Goal: Information Seeking & Learning: Learn about a topic

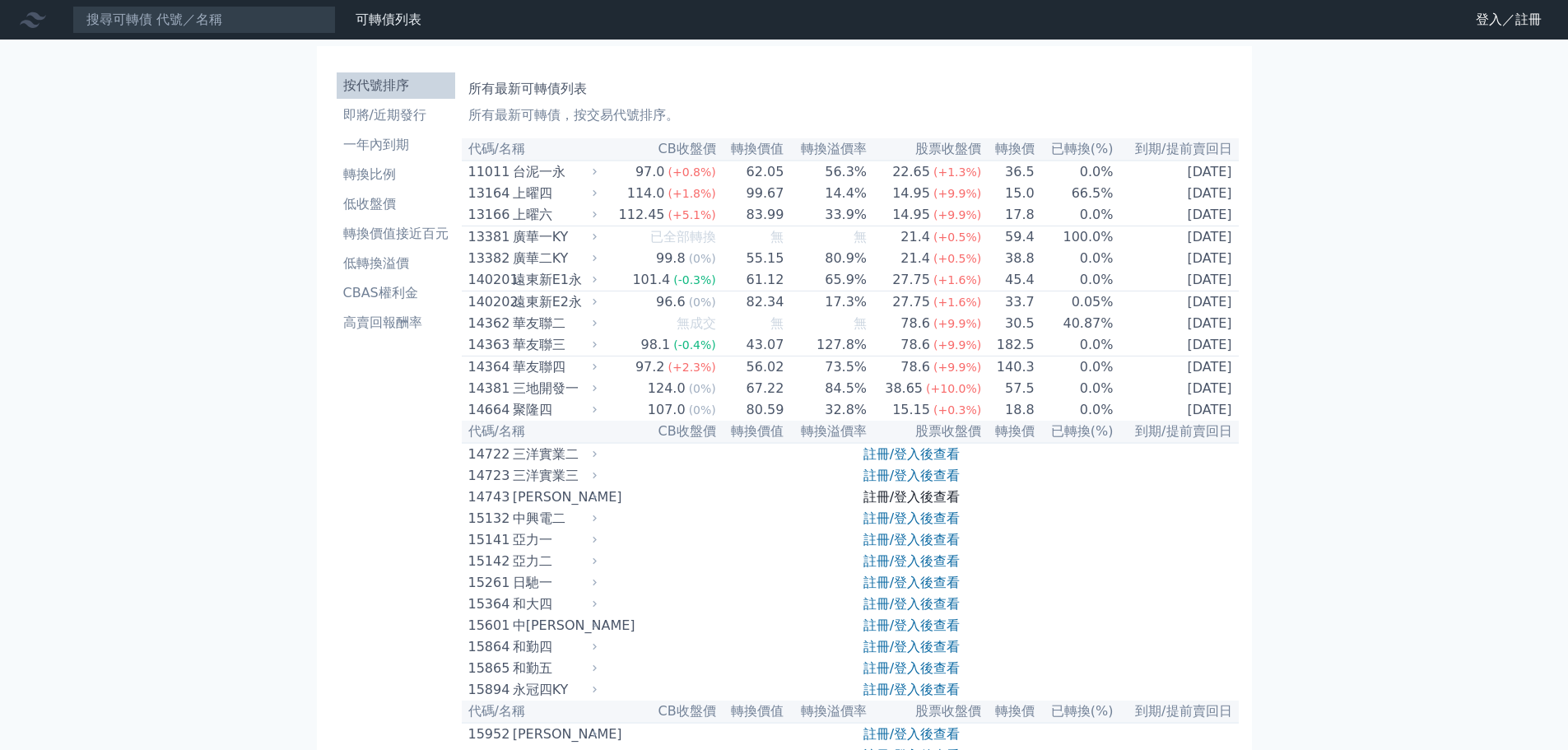
click at [886, 504] on link "註冊/登入後查看" at bounding box center [912, 496] width 97 height 16
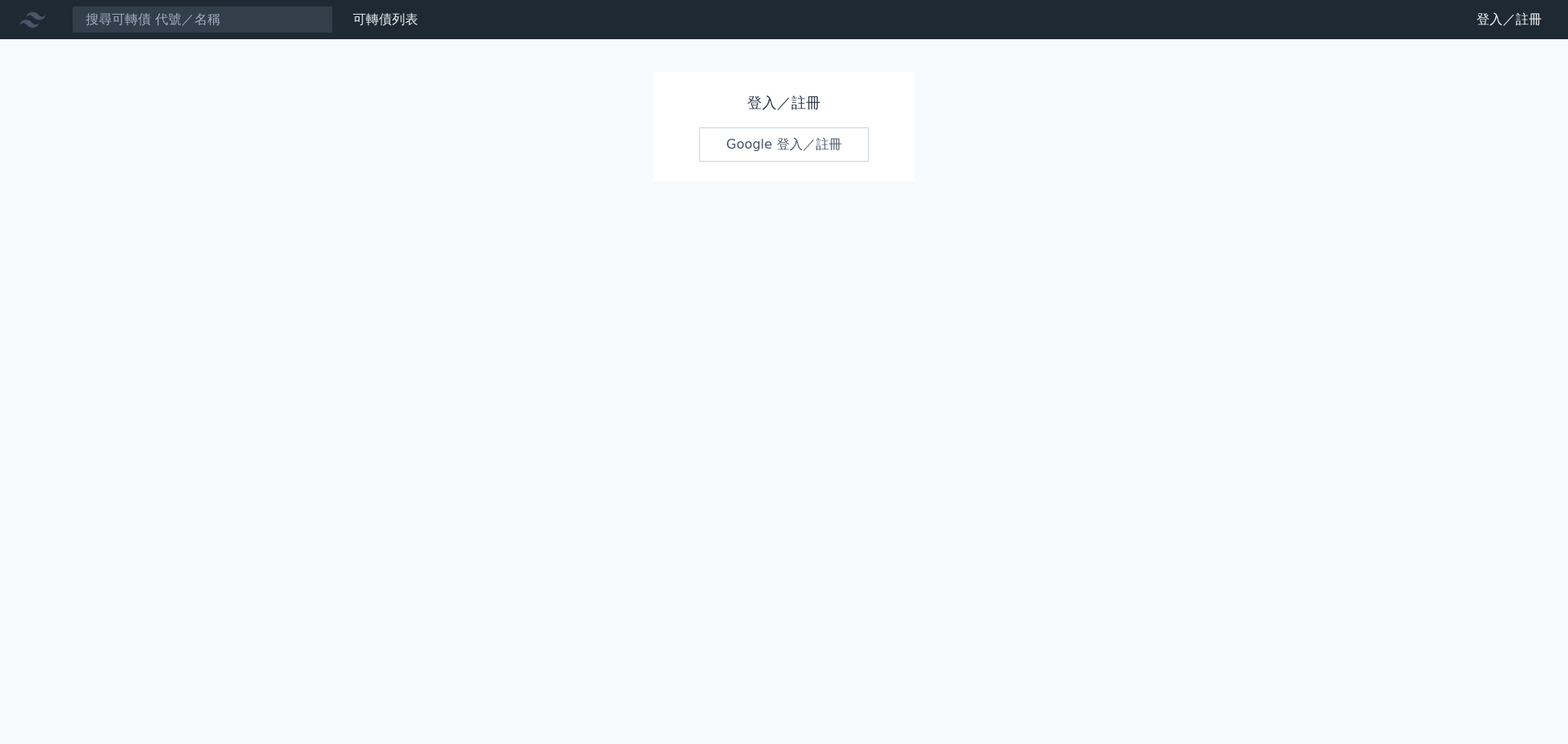
click at [817, 150] on link "Google 登入／註冊" at bounding box center [784, 144] width 170 height 34
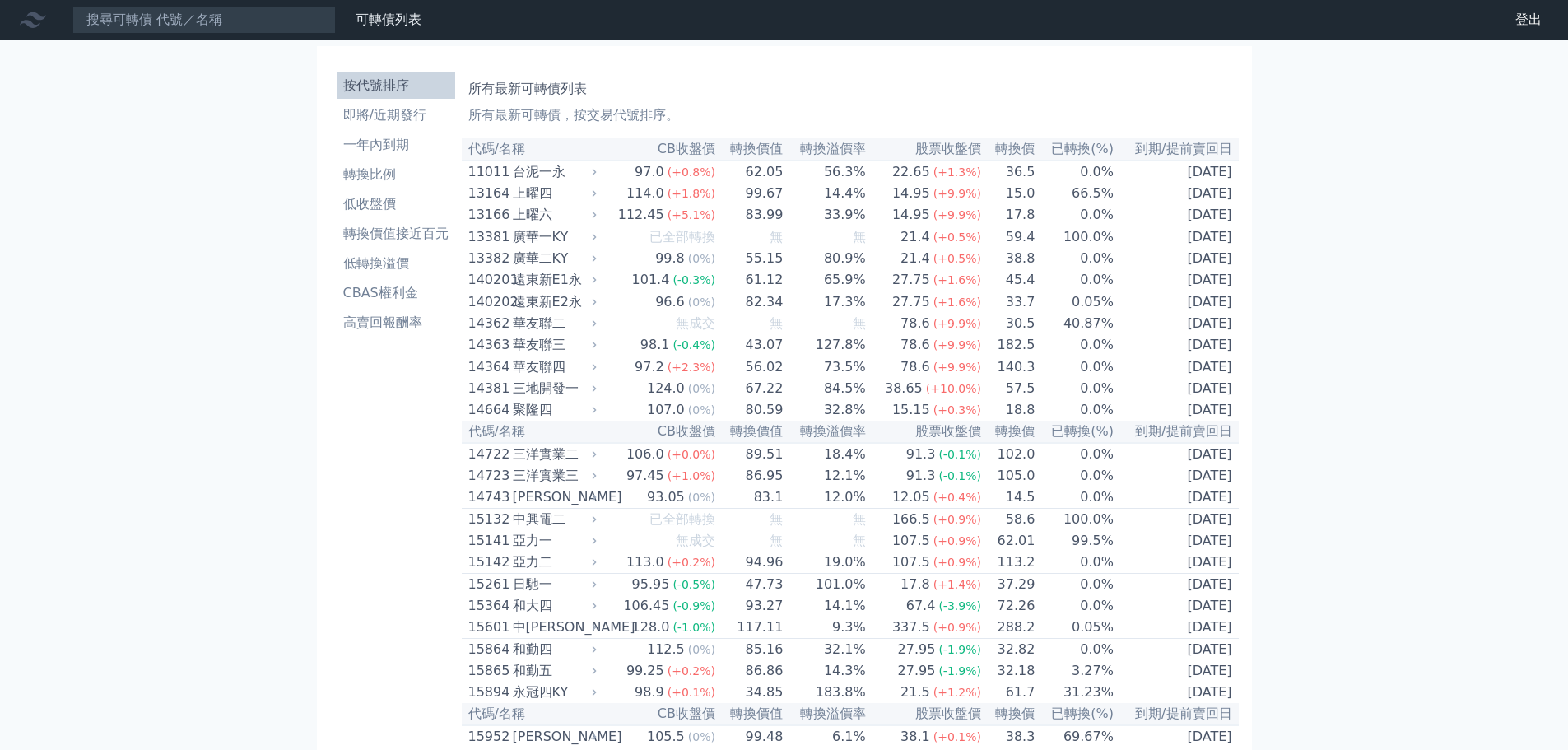
drag, startPoint x: 415, startPoint y: 291, endPoint x: 554, endPoint y: 291, distance: 139.0
click at [415, 291] on li "CBAS權利金" at bounding box center [396, 292] width 118 height 20
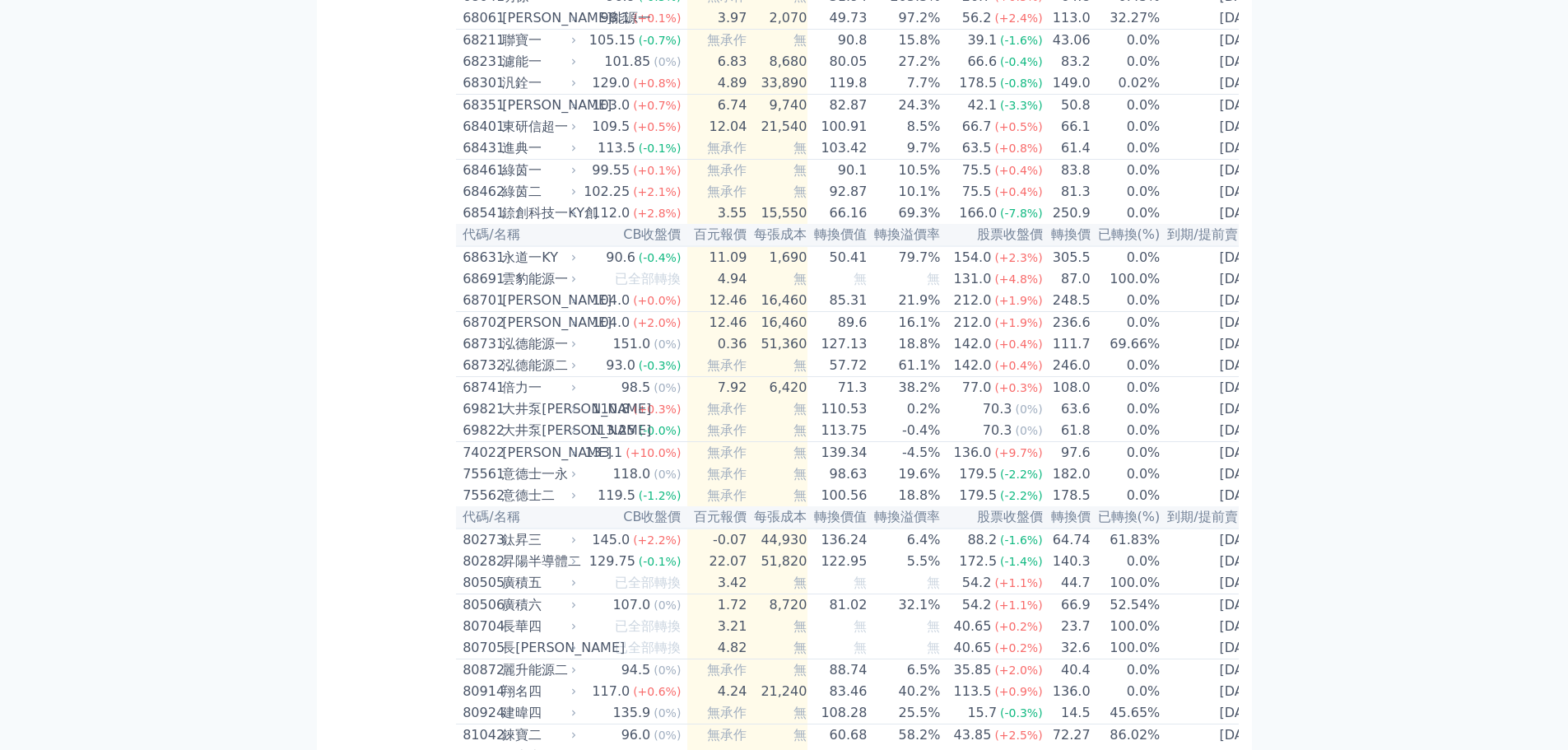
scroll to position [7852, 0]
